Goal: Information Seeking & Learning: Learn about a topic

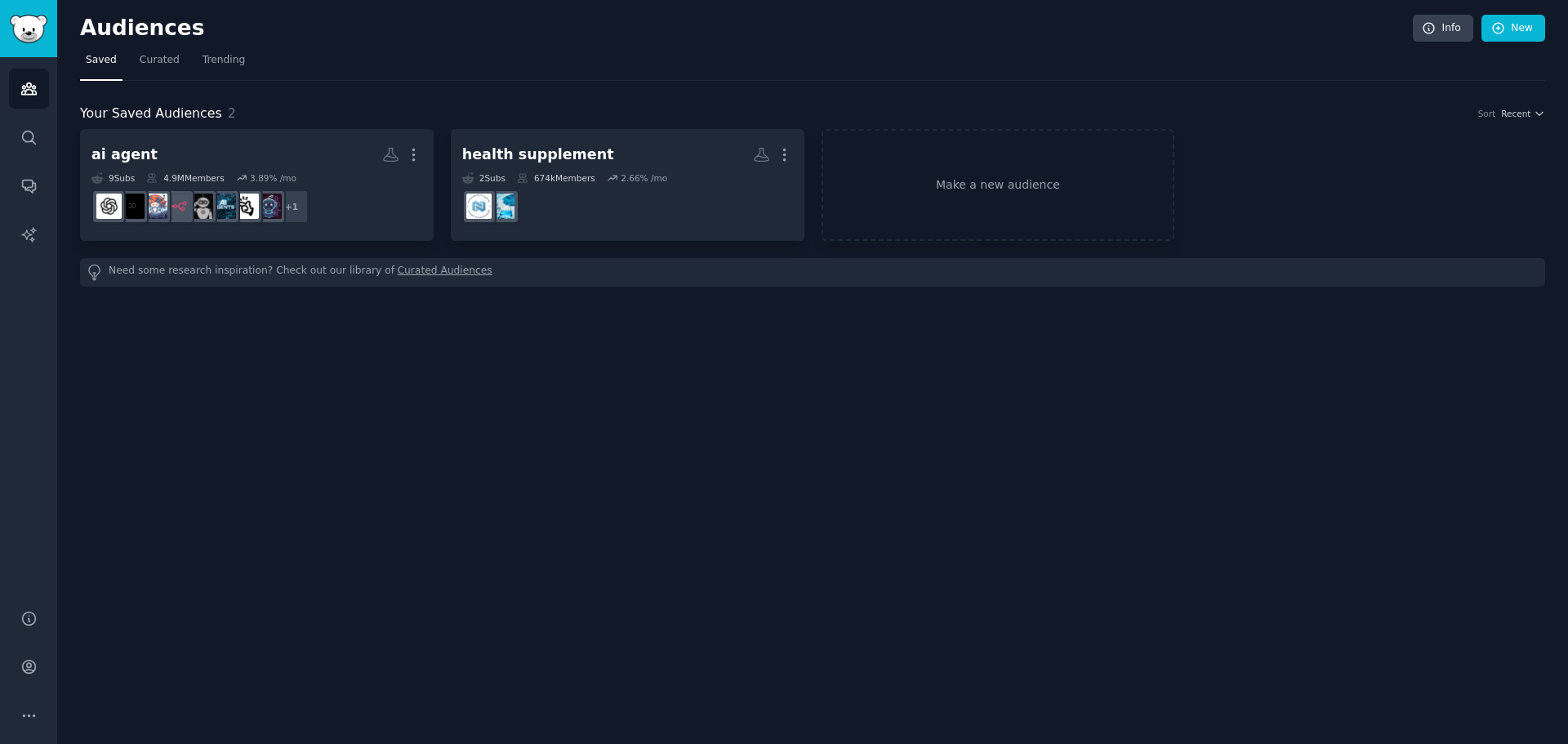
click at [612, 216] on dd at bounding box center [627, 207] width 331 height 46
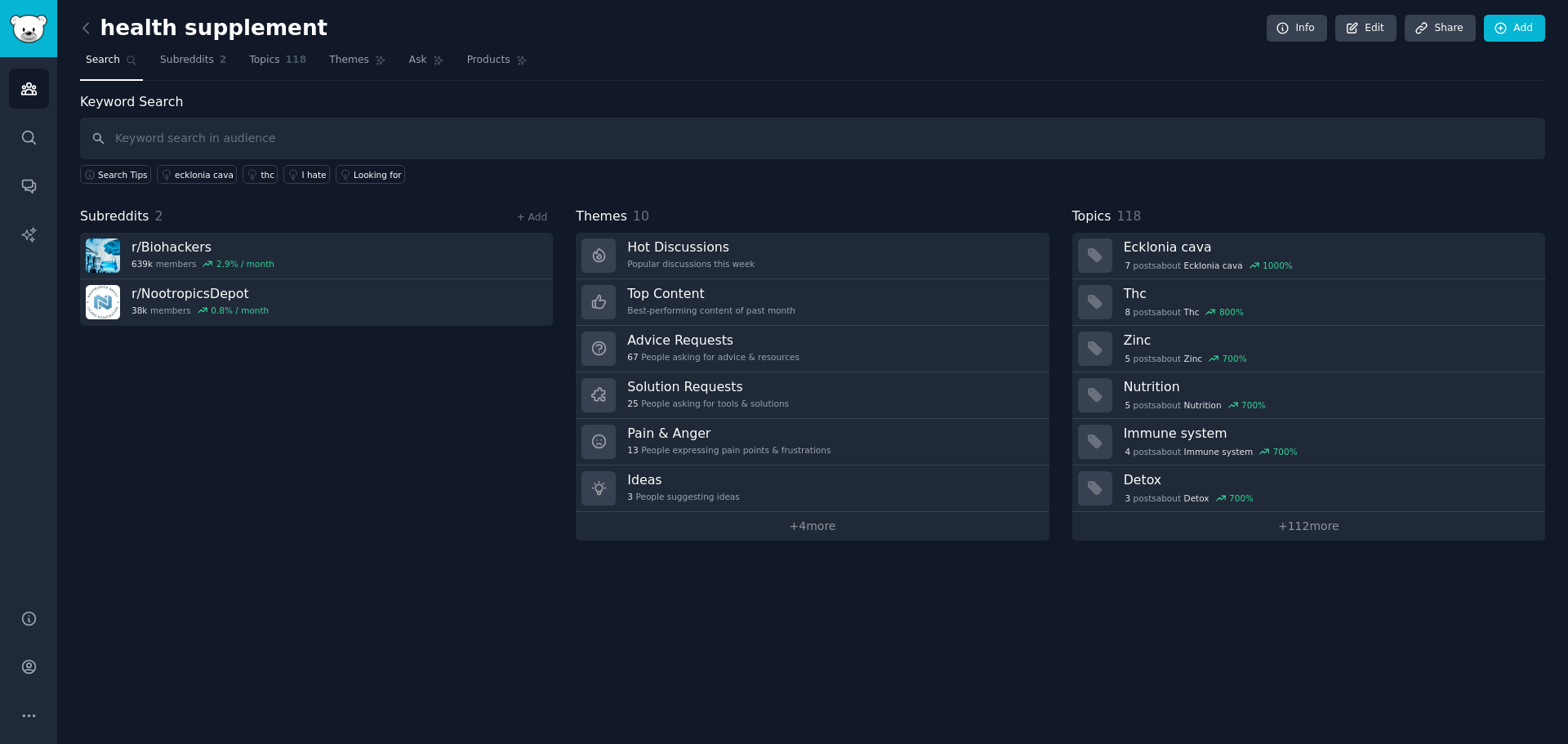
click at [738, 309] on div "Best-performing content of past month" at bounding box center [712, 311] width 168 height 12
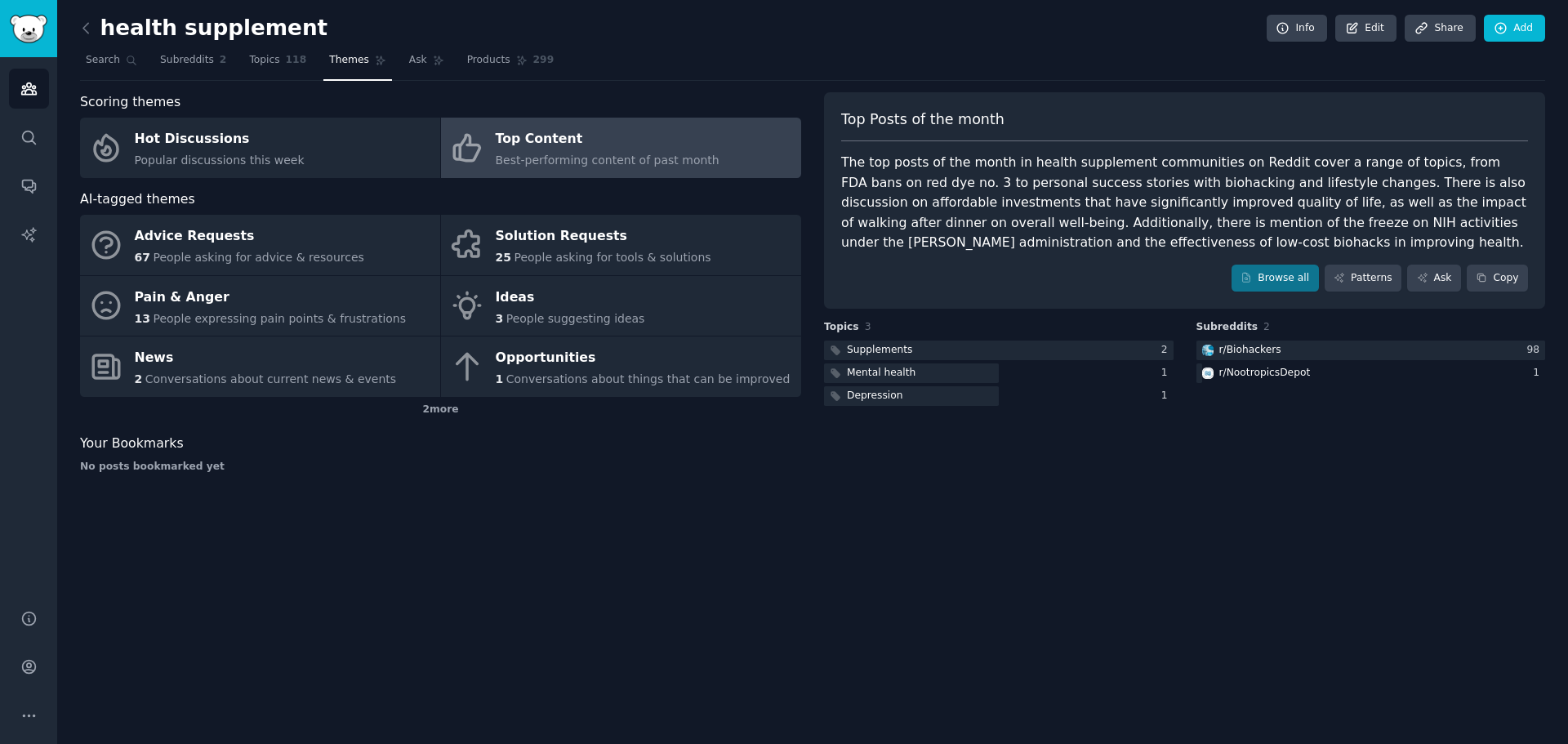
click at [213, 169] on link "Hot Discussions Popular discussions this week" at bounding box center [260, 147] width 360 height 61
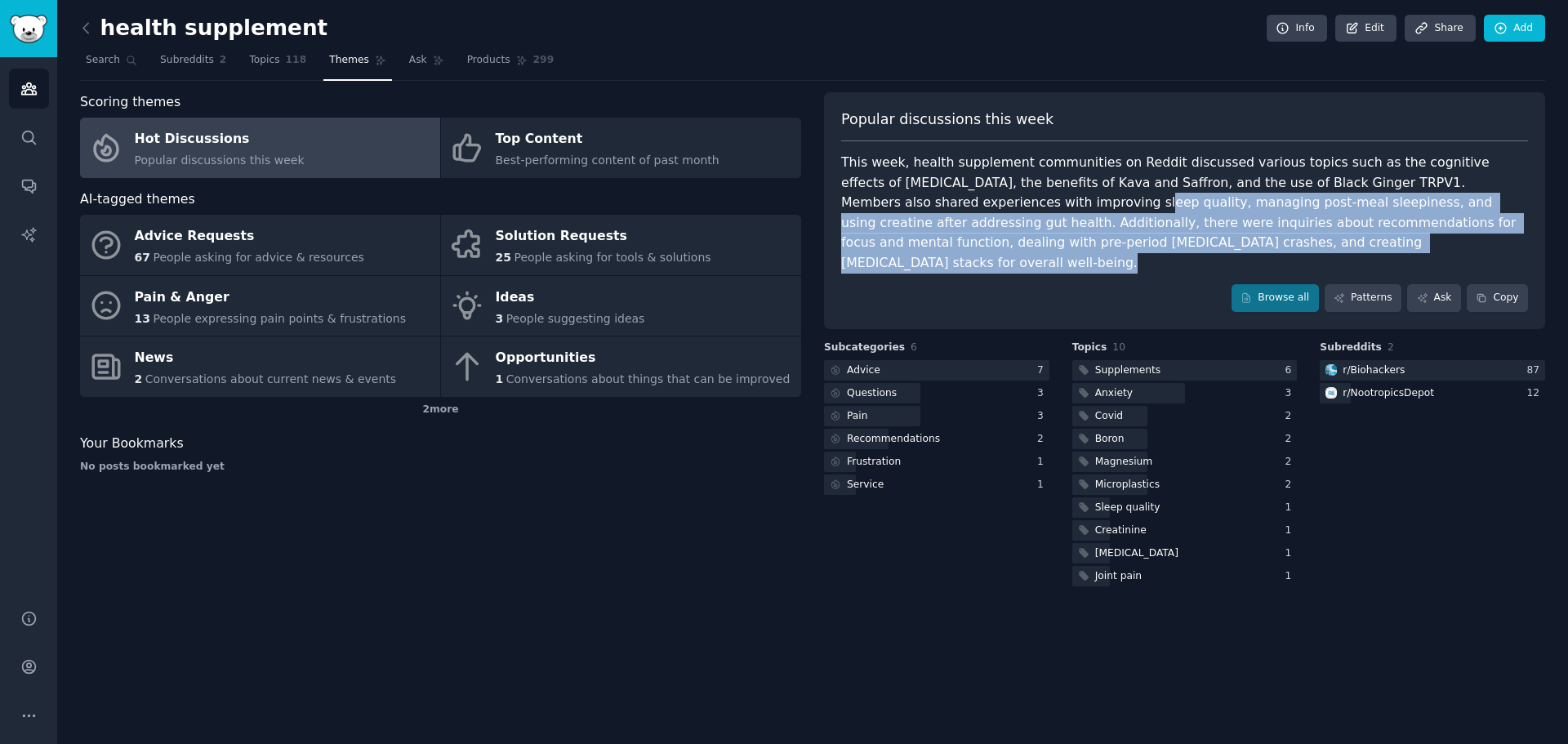
drag, startPoint x: 908, startPoint y: 192, endPoint x: 994, endPoint y: 305, distance: 142.0
click at [994, 305] on div "Popular discussions this week This week, health supplement communities on Reddi…" at bounding box center [1185, 211] width 722 height 237
click at [961, 360] on div at bounding box center [936, 370] width 226 height 21
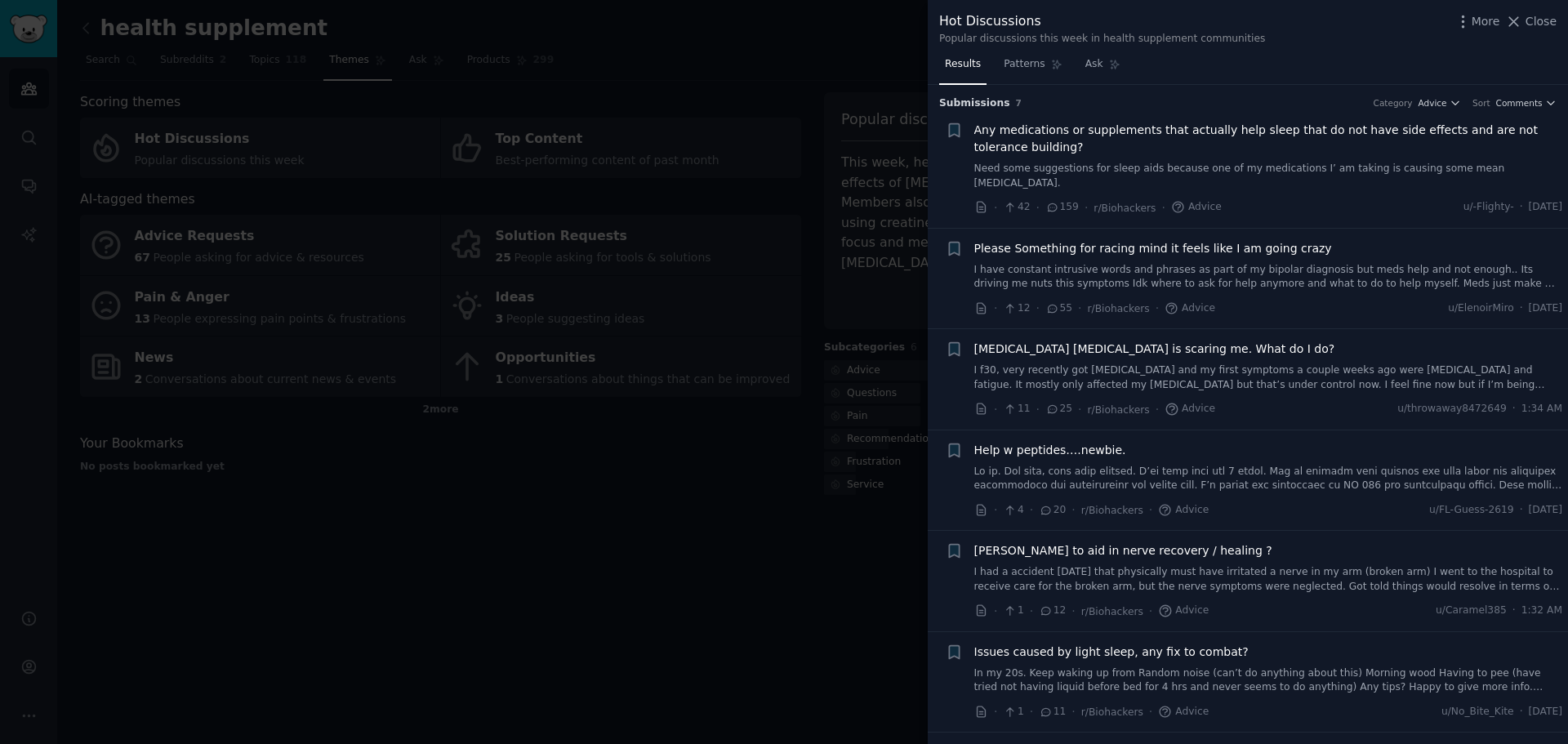
click at [823, 624] on div at bounding box center [784, 372] width 1568 height 744
